Goal: Transaction & Acquisition: Purchase product/service

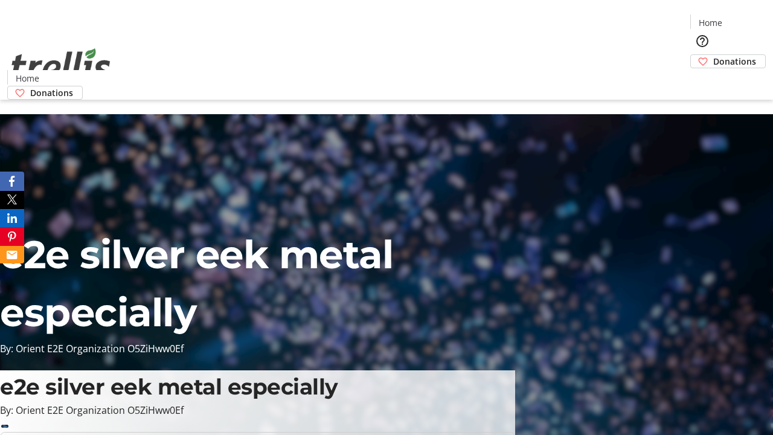
click at [713, 55] on span "Donations" at bounding box center [734, 61] width 43 height 13
